Goal: Task Accomplishment & Management: Complete application form

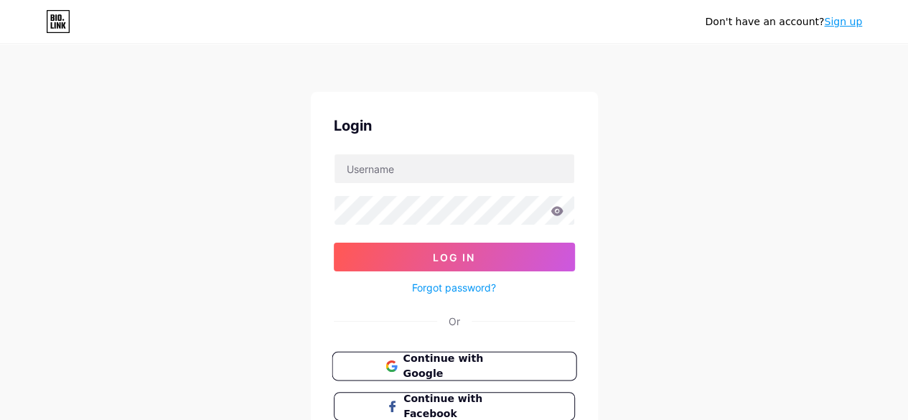
click at [481, 361] on span "Continue with Google" at bounding box center [463, 366] width 120 height 31
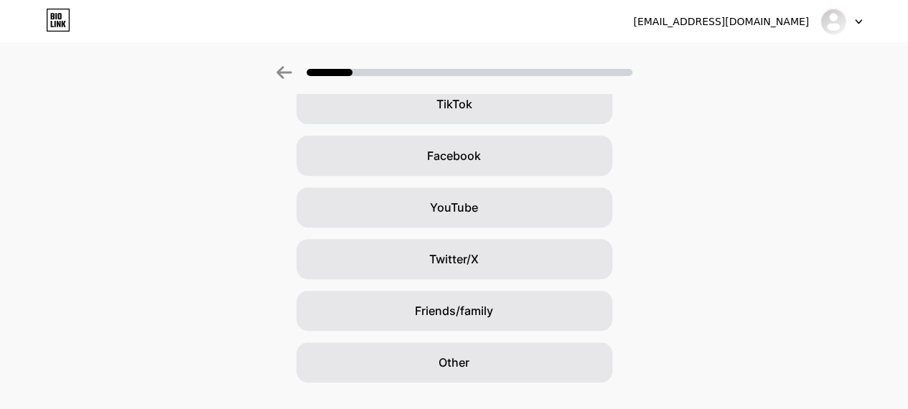
scroll to position [210, 0]
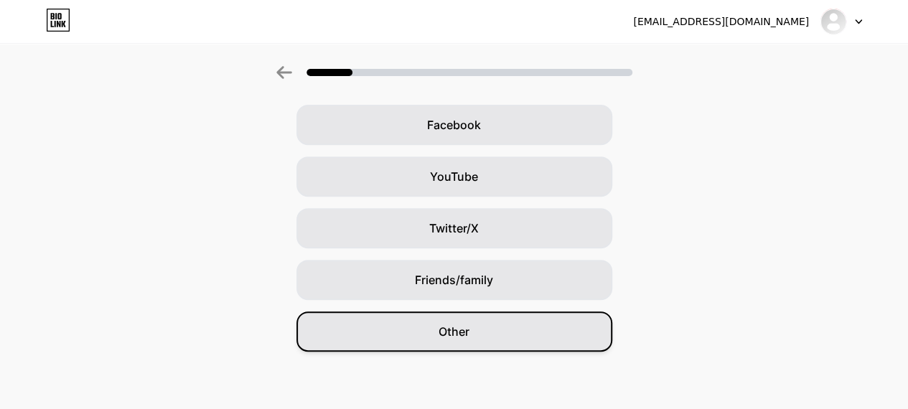
click at [566, 327] on div "Other" at bounding box center [454, 331] width 316 height 40
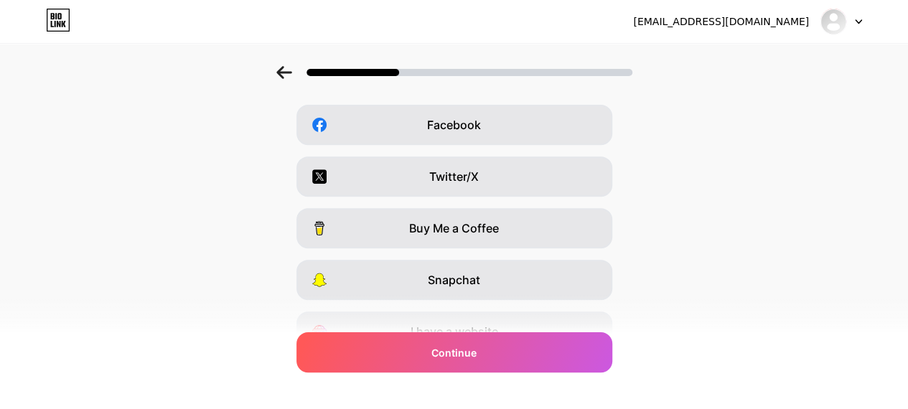
scroll to position [0, 0]
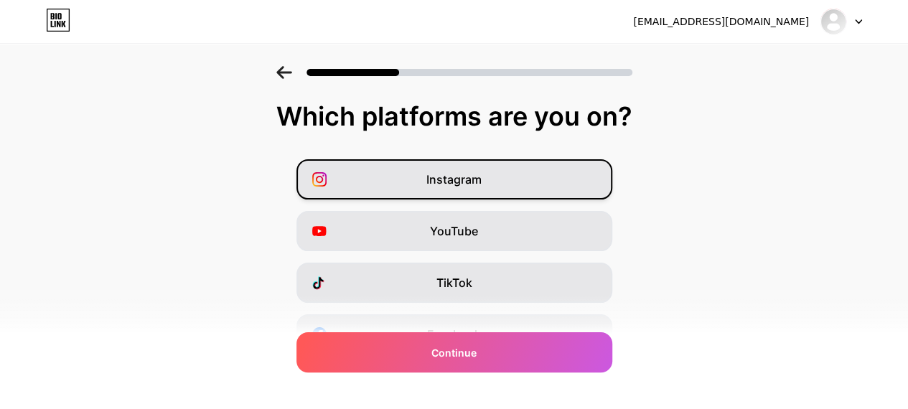
click at [556, 182] on div "Instagram" at bounding box center [454, 179] width 316 height 40
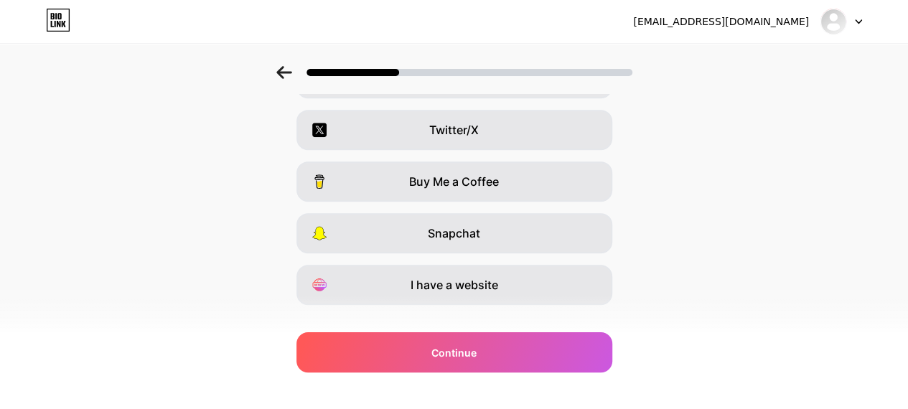
scroll to position [258, 0]
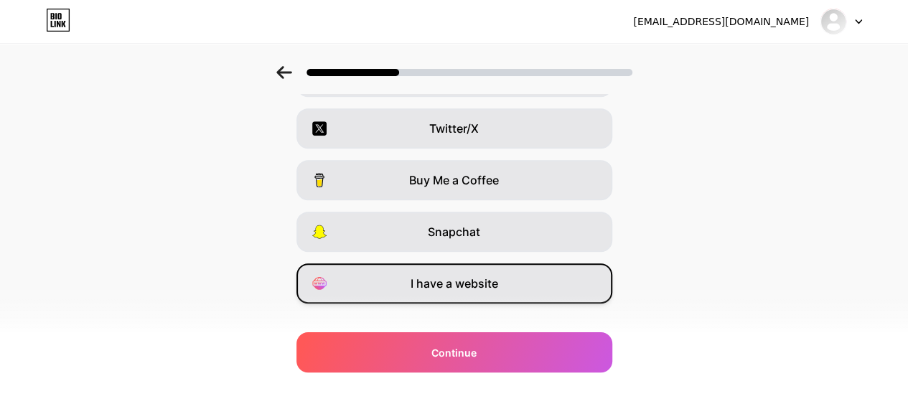
click at [558, 291] on div "I have a website" at bounding box center [454, 283] width 316 height 40
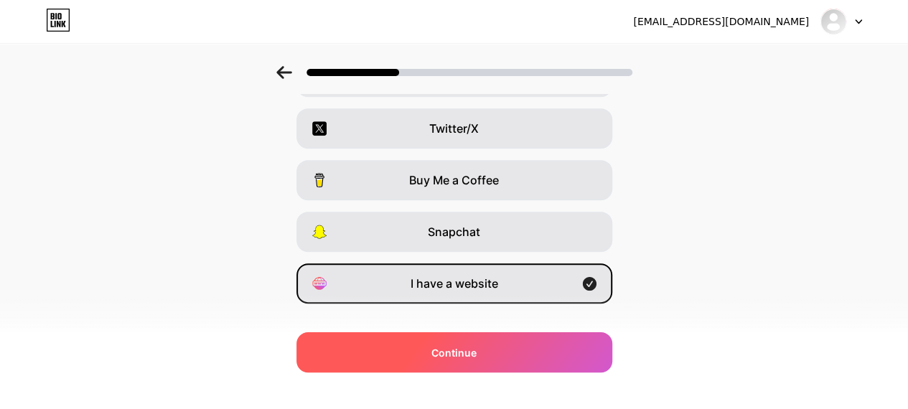
click at [569, 352] on div "Continue" at bounding box center [454, 352] width 316 height 40
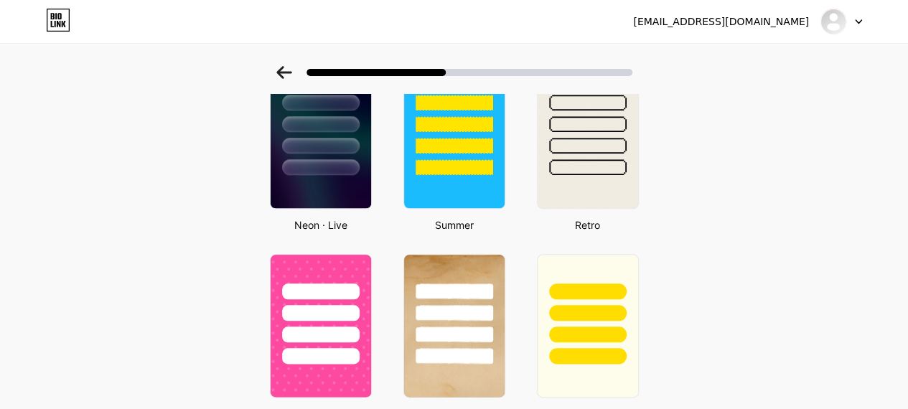
scroll to position [704, 0]
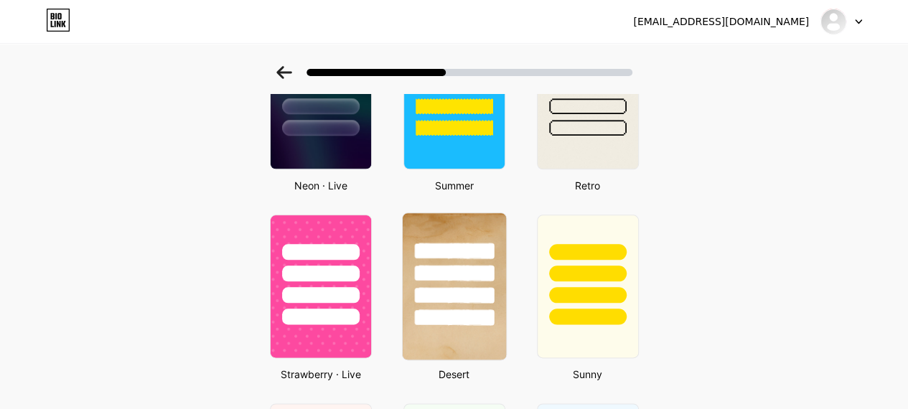
click at [479, 346] on img at bounding box center [453, 286] width 103 height 146
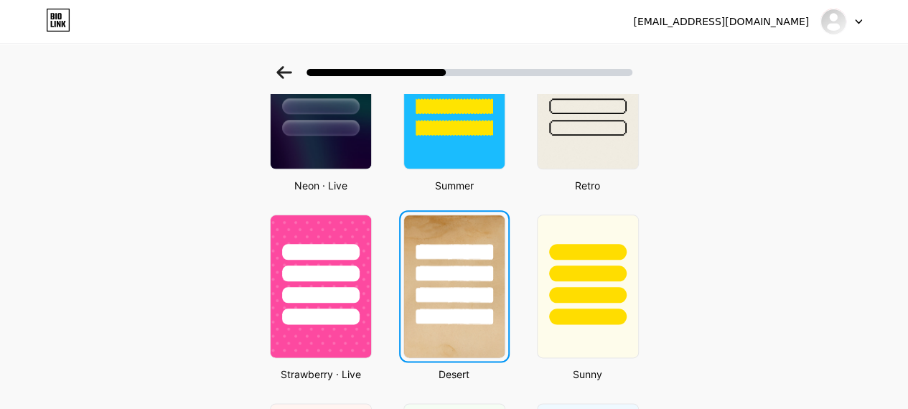
scroll to position [0, 0]
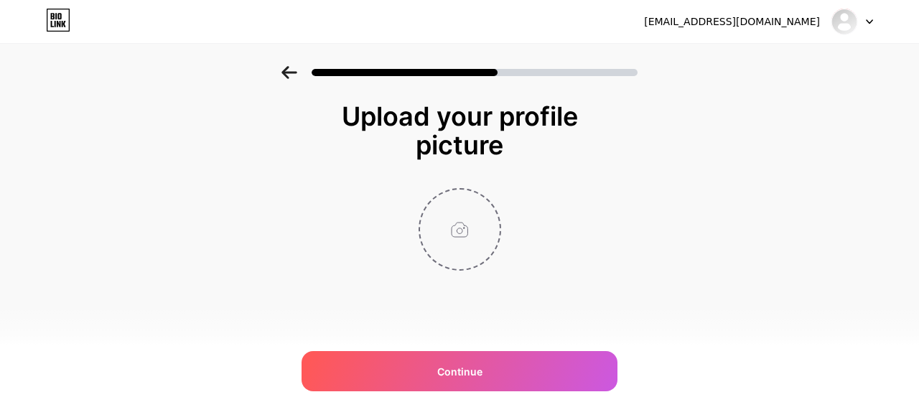
click at [481, 223] on input "file" at bounding box center [460, 229] width 80 height 80
type input "C:\fakepath\Untitled design (23).png"
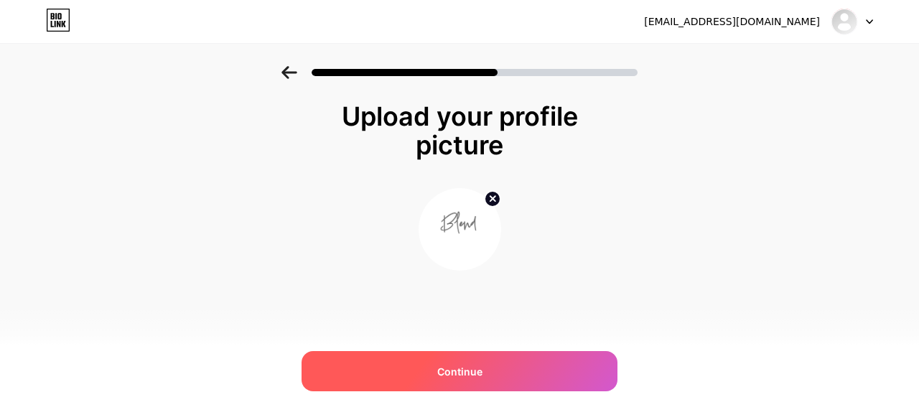
click at [558, 369] on div "Continue" at bounding box center [459, 371] width 316 height 40
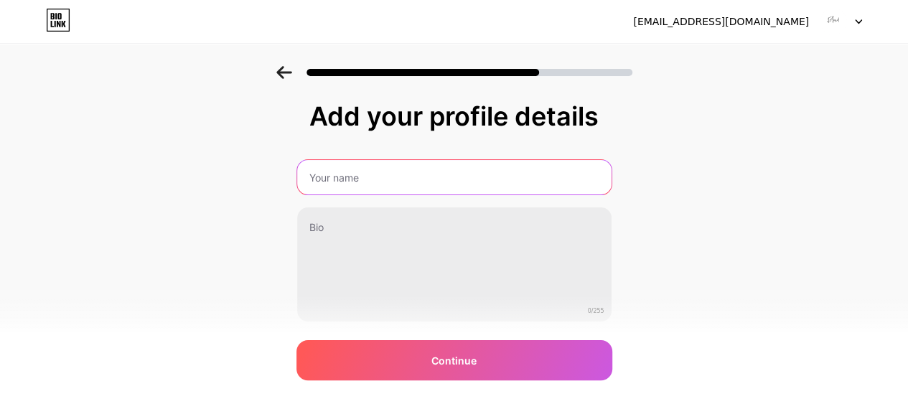
click at [570, 180] on input "text" at bounding box center [454, 177] width 314 height 34
click at [328, 179] on input "the.dk" at bounding box center [453, 177] width 317 height 34
type input "theblend.dk"
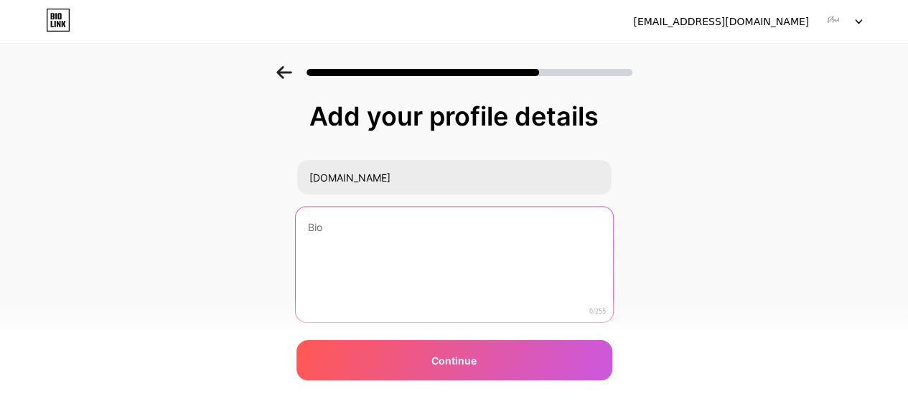
click at [316, 220] on textarea at bounding box center [453, 265] width 317 height 117
type textarea "T"
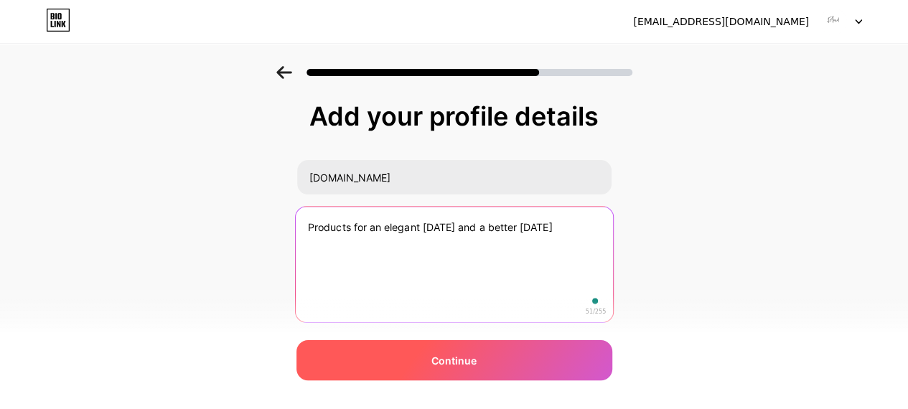
type textarea "Products for an elegant today and a better tomorrow"
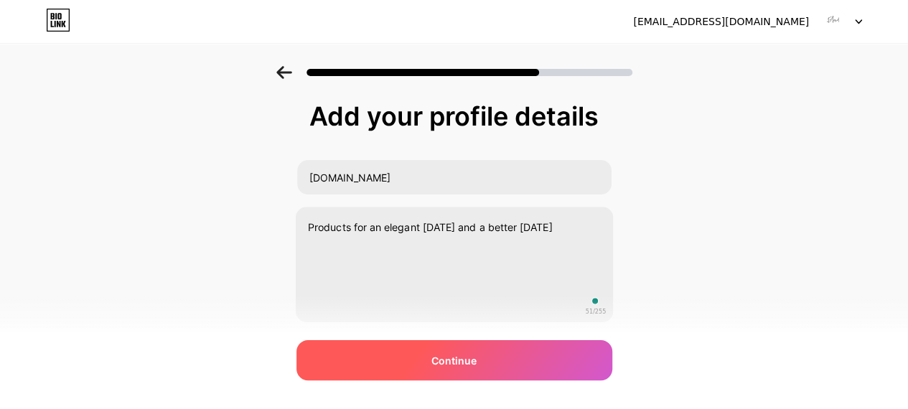
click at [559, 364] on div "Continue" at bounding box center [454, 360] width 316 height 40
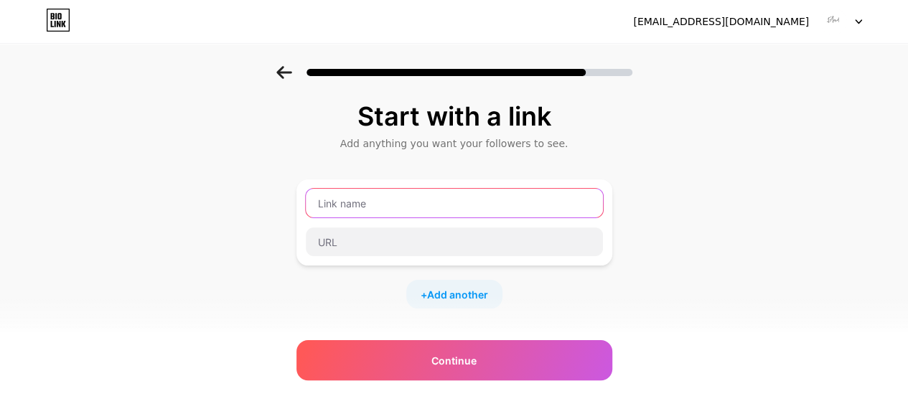
click at [362, 202] on input "text" at bounding box center [454, 203] width 297 height 29
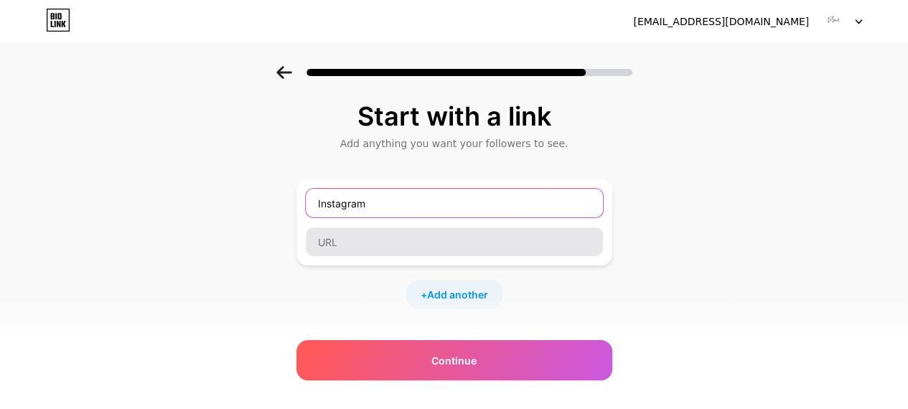
type input "Instagram"
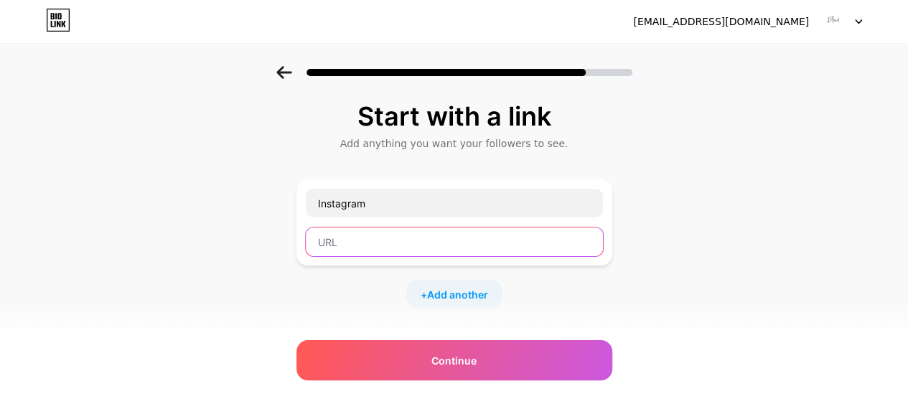
click at [347, 243] on input "text" at bounding box center [454, 241] width 297 height 29
click at [393, 245] on input "text" at bounding box center [454, 241] width 297 height 29
click at [342, 248] on input "text" at bounding box center [454, 241] width 297 height 29
click at [333, 239] on input "text" at bounding box center [454, 241] width 297 height 29
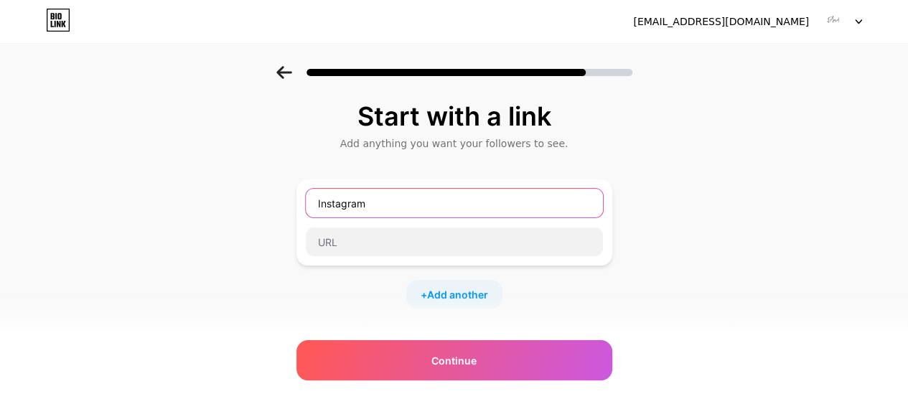
click at [384, 203] on input "Instagram" at bounding box center [454, 203] width 297 height 29
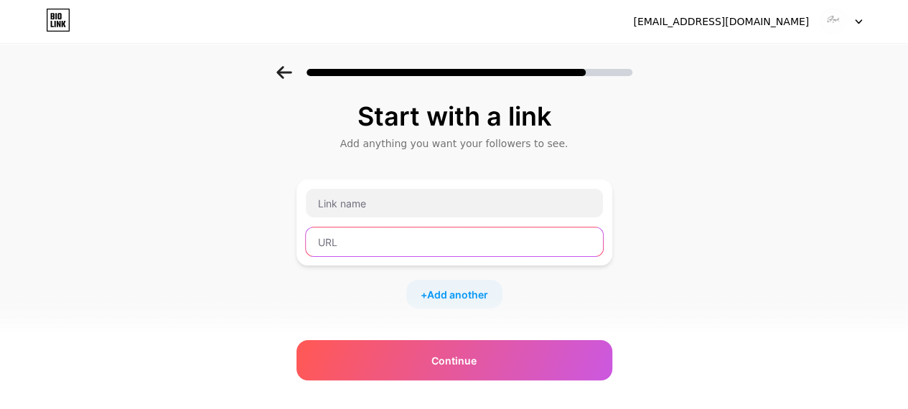
click at [347, 246] on input "text" at bounding box center [454, 241] width 297 height 29
paste input "[URL][DOMAIN_NAME][DOMAIN_NAME]"
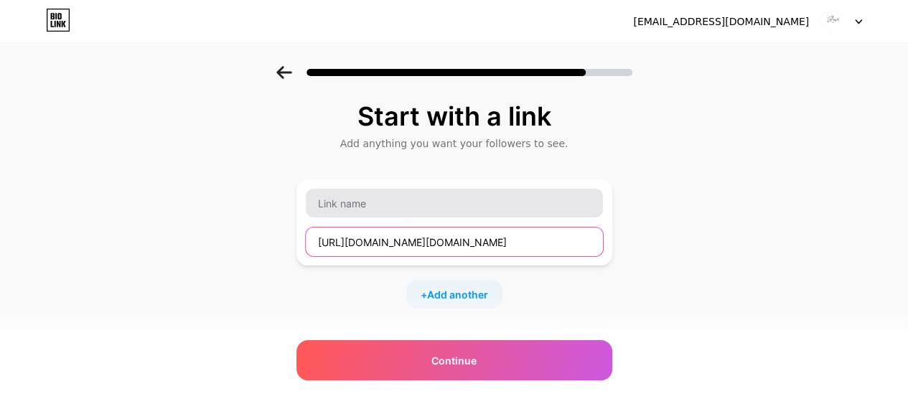
type input "[URL][DOMAIN_NAME][DOMAIN_NAME]"
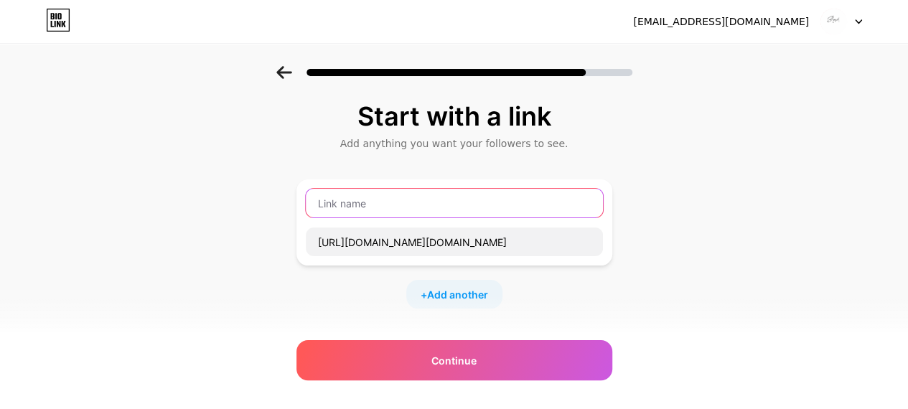
scroll to position [0, 0]
click at [342, 207] on input "text" at bounding box center [454, 203] width 297 height 29
type input "Instagram"
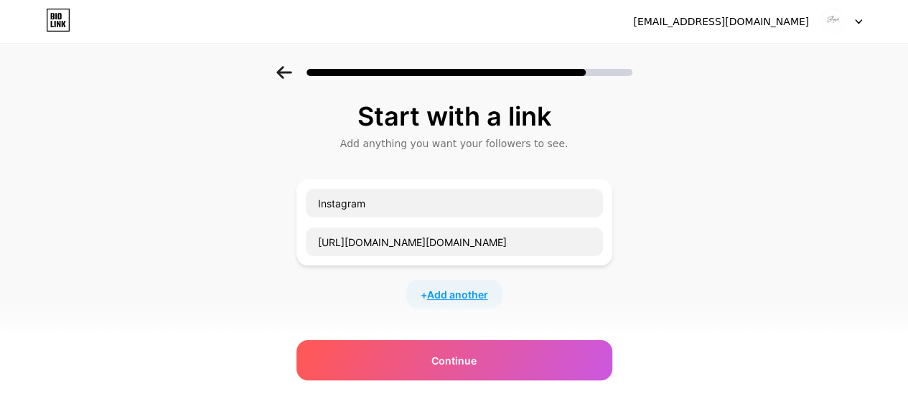
click at [466, 295] on span "Add another" at bounding box center [457, 294] width 61 height 15
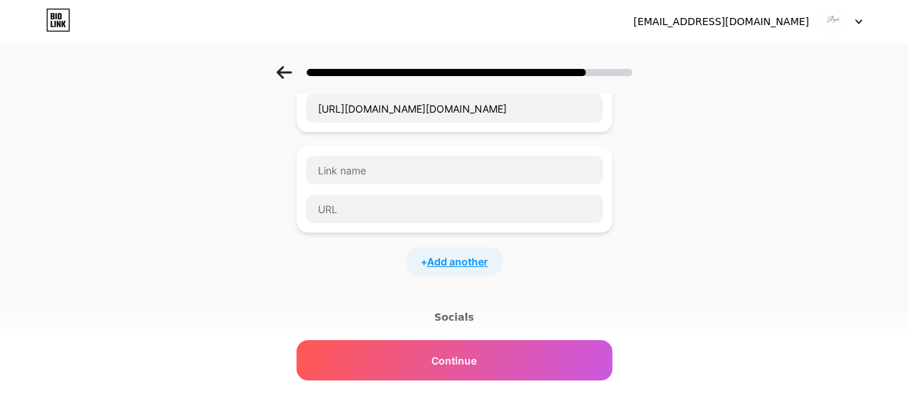
scroll to position [136, 0]
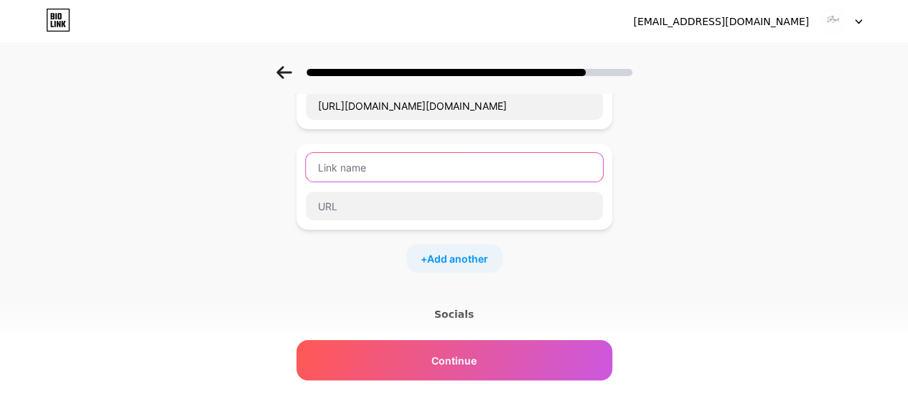
click at [397, 166] on input "text" at bounding box center [454, 167] width 297 height 29
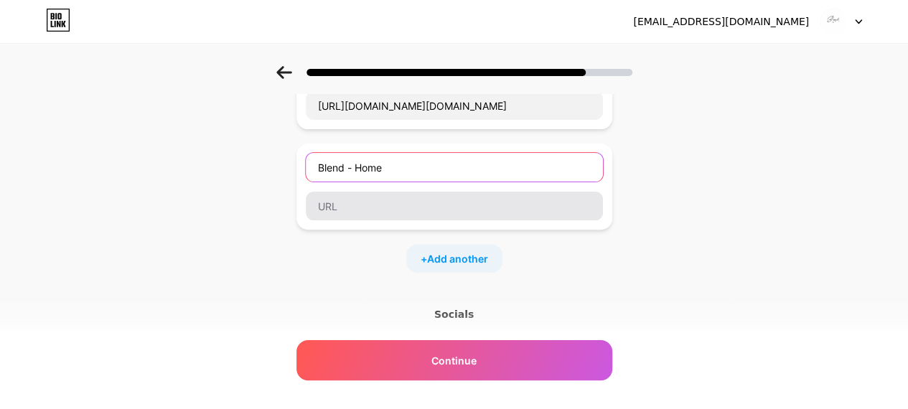
type input "Blend - Home"
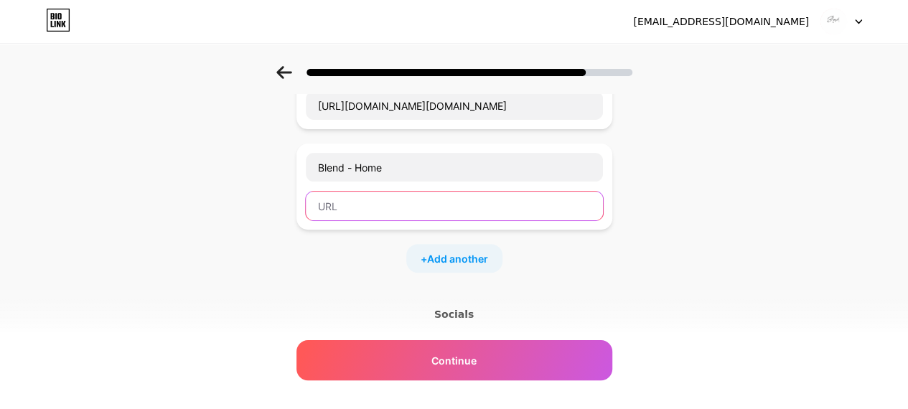
click at [379, 206] on input "text" at bounding box center [454, 206] width 297 height 29
paste input "[URL][DOMAIN_NAME]"
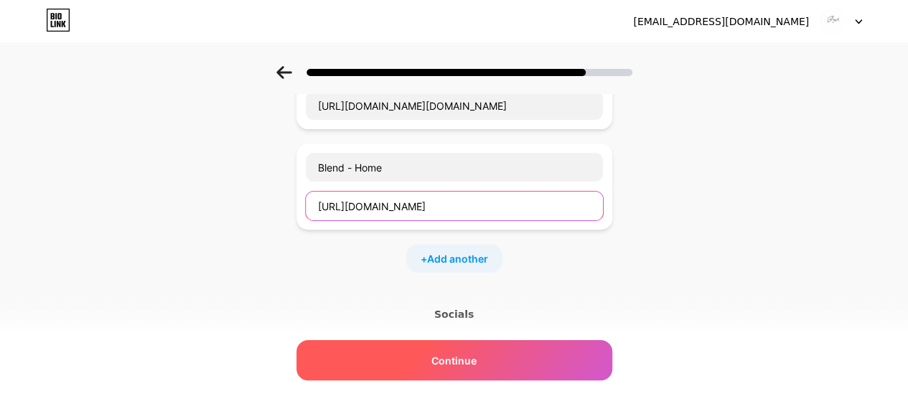
type input "[URL][DOMAIN_NAME]"
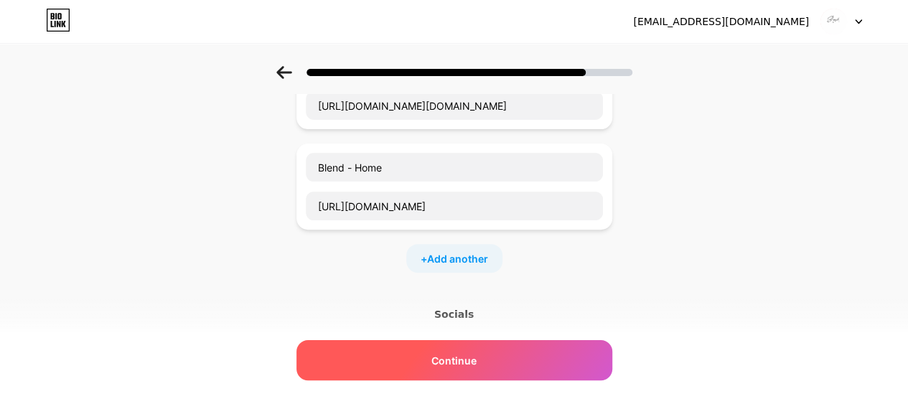
scroll to position [0, 0]
click at [461, 374] on div "Continue" at bounding box center [454, 360] width 316 height 40
click at [458, 368] on div "Continue" at bounding box center [454, 360] width 316 height 40
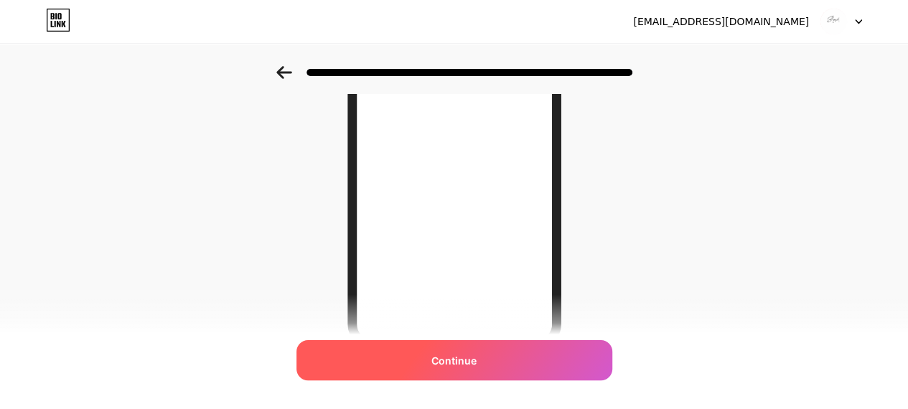
scroll to position [312, 0]
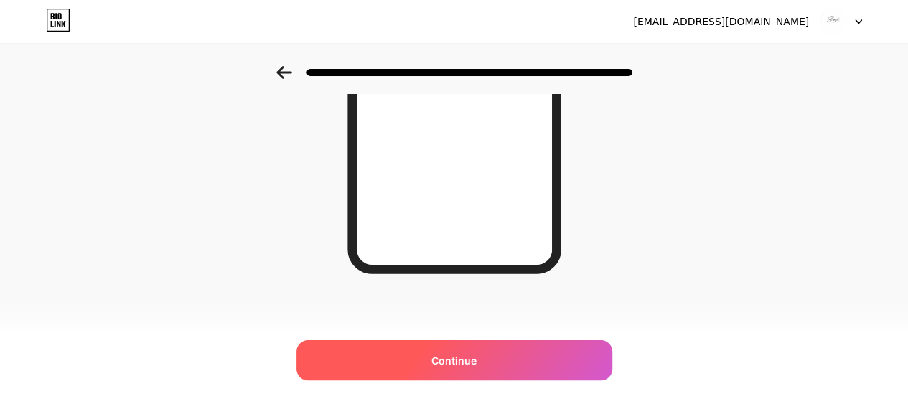
click at [456, 356] on span "Continue" at bounding box center [453, 360] width 45 height 15
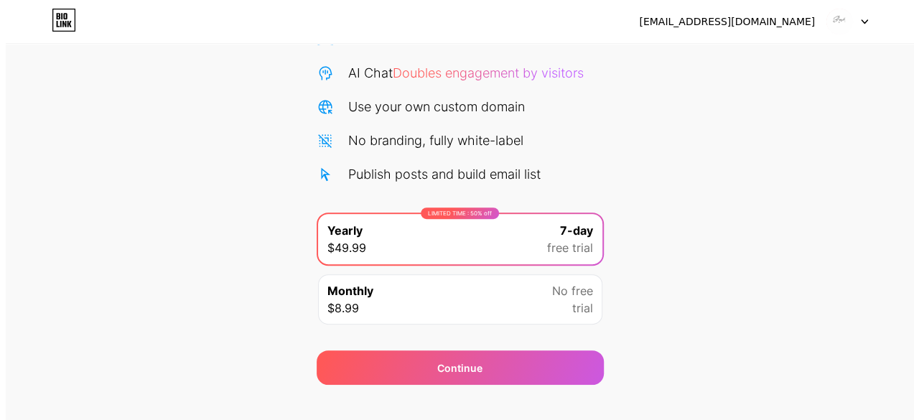
scroll to position [156, 0]
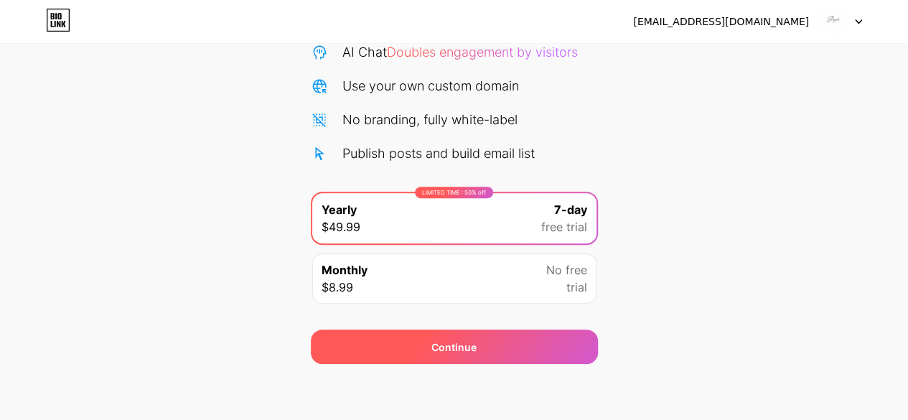
click at [410, 347] on div "Continue" at bounding box center [454, 346] width 287 height 34
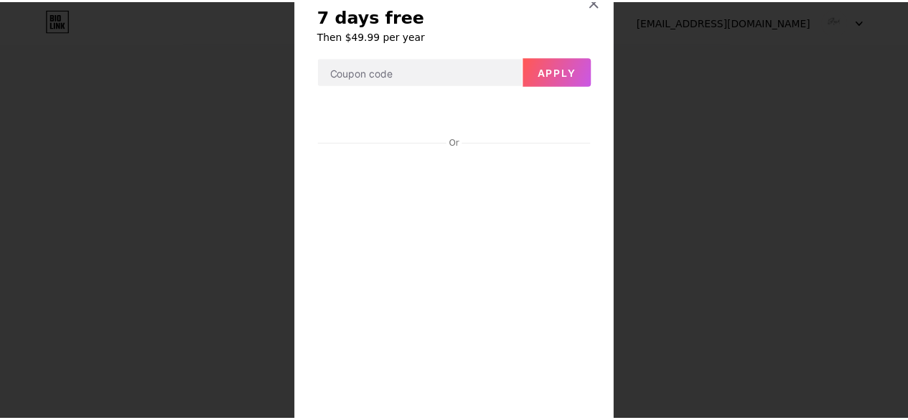
scroll to position [0, 0]
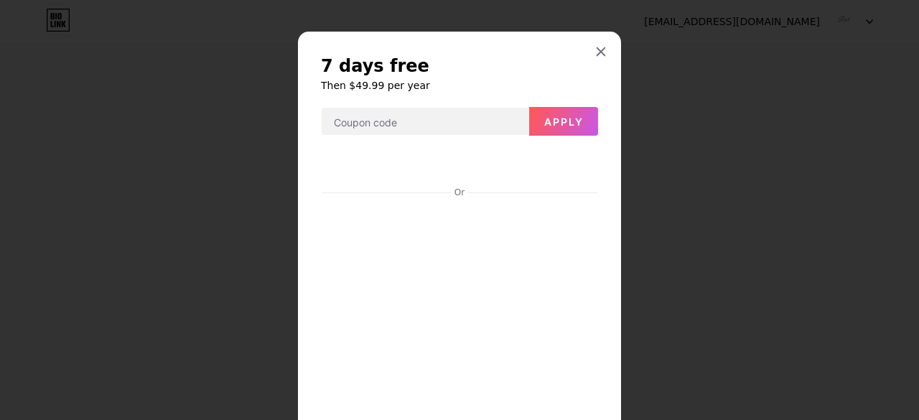
click at [845, 270] on div at bounding box center [459, 210] width 919 height 420
